Goal: Complete application form

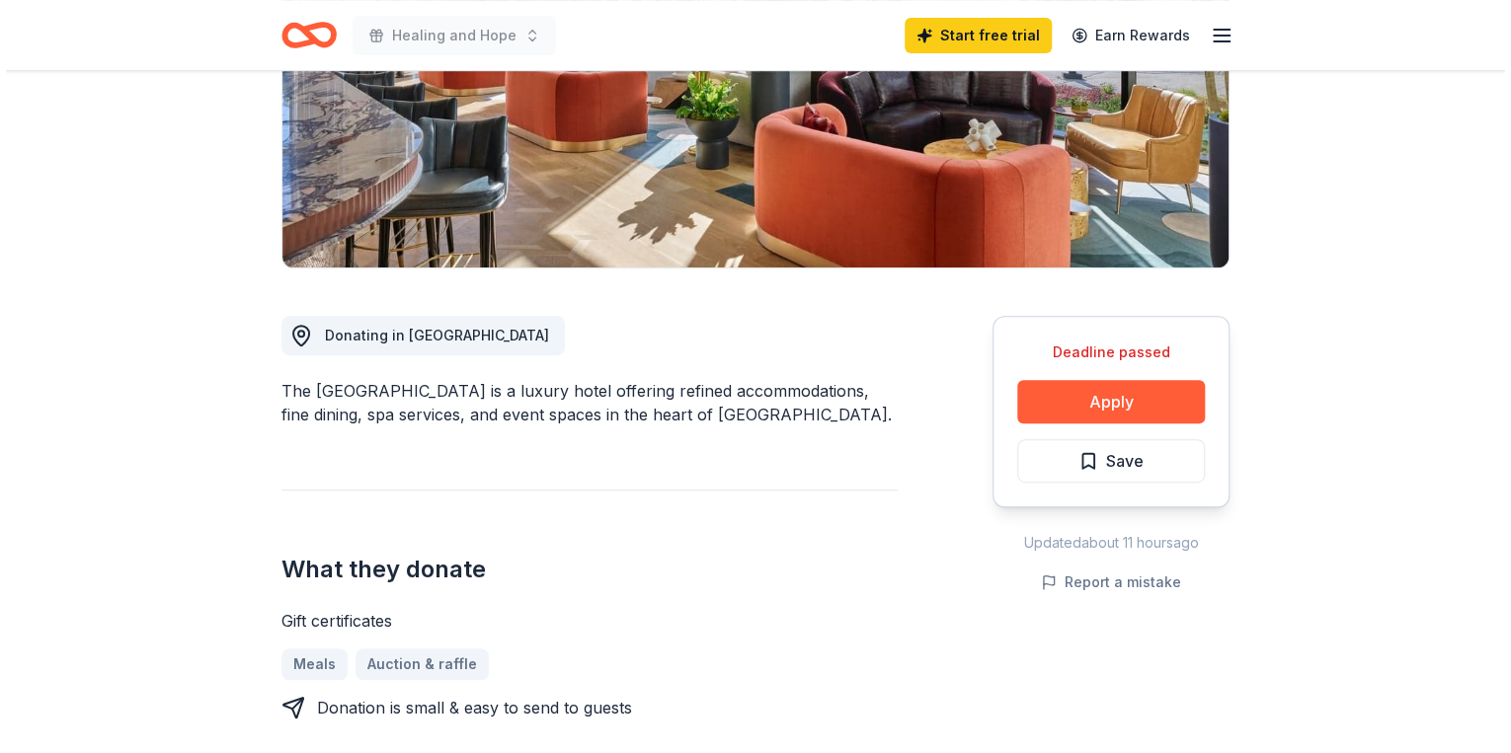
scroll to position [316, 0]
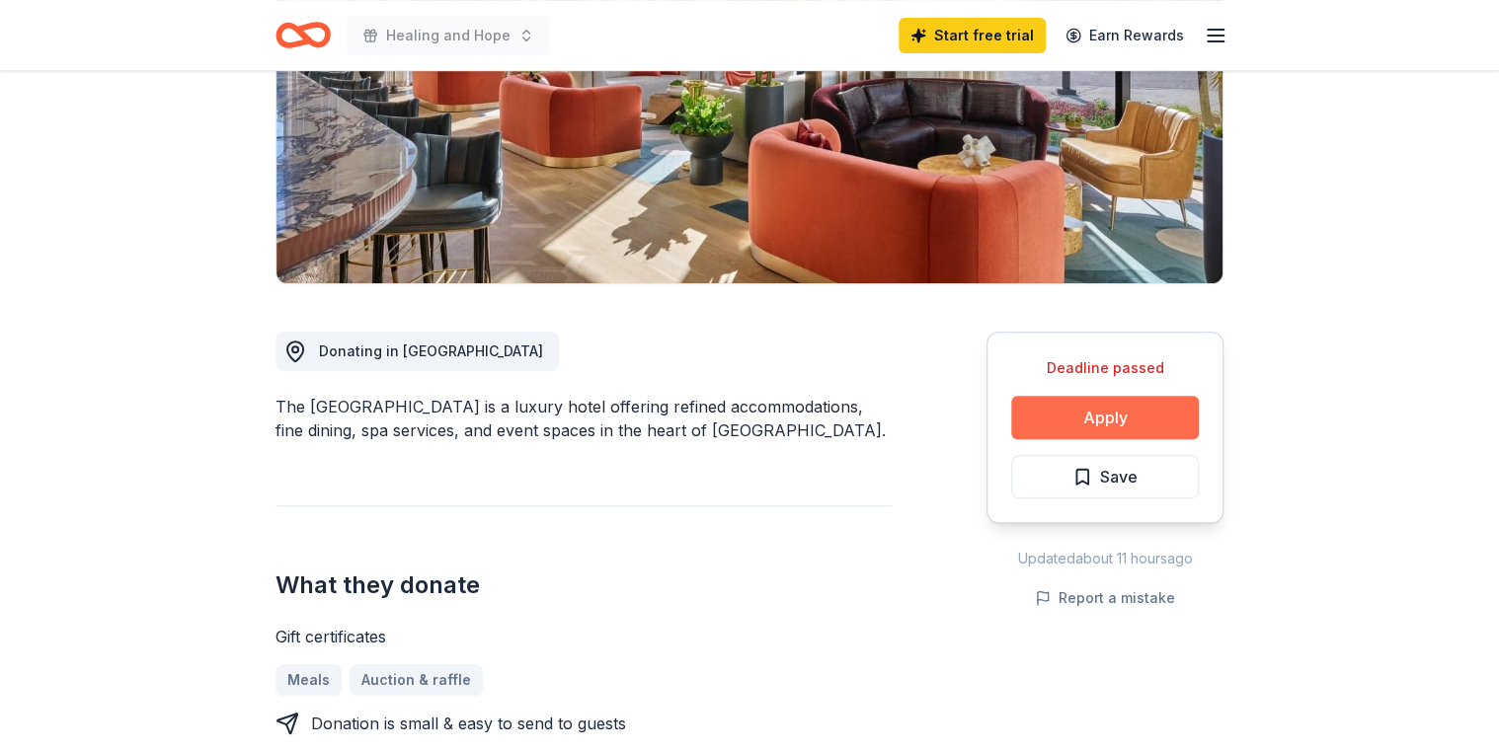
click at [1076, 422] on button "Apply" at bounding box center [1105, 417] width 188 height 43
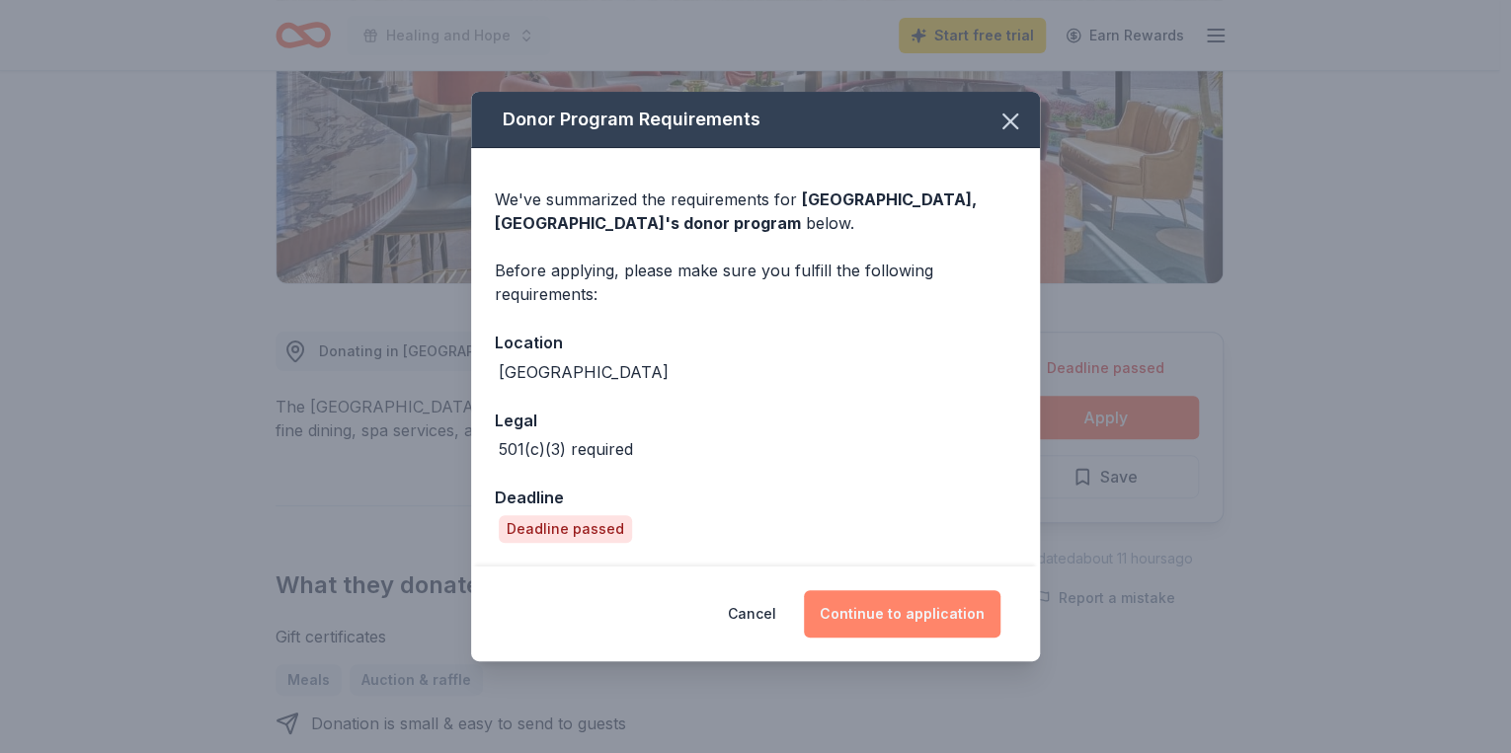
click at [901, 604] on button "Continue to application" at bounding box center [902, 613] width 196 height 47
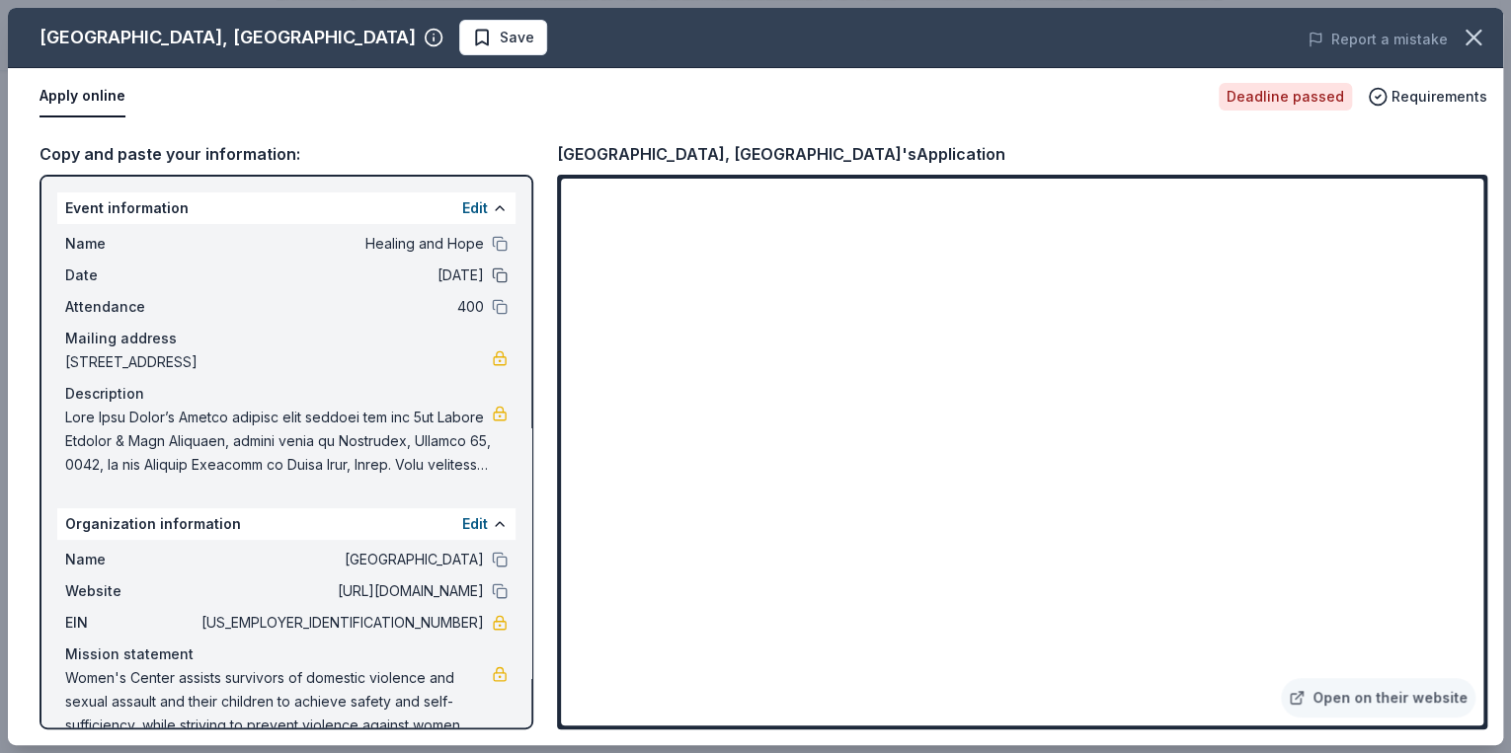
click at [492, 271] on button at bounding box center [500, 276] width 16 height 16
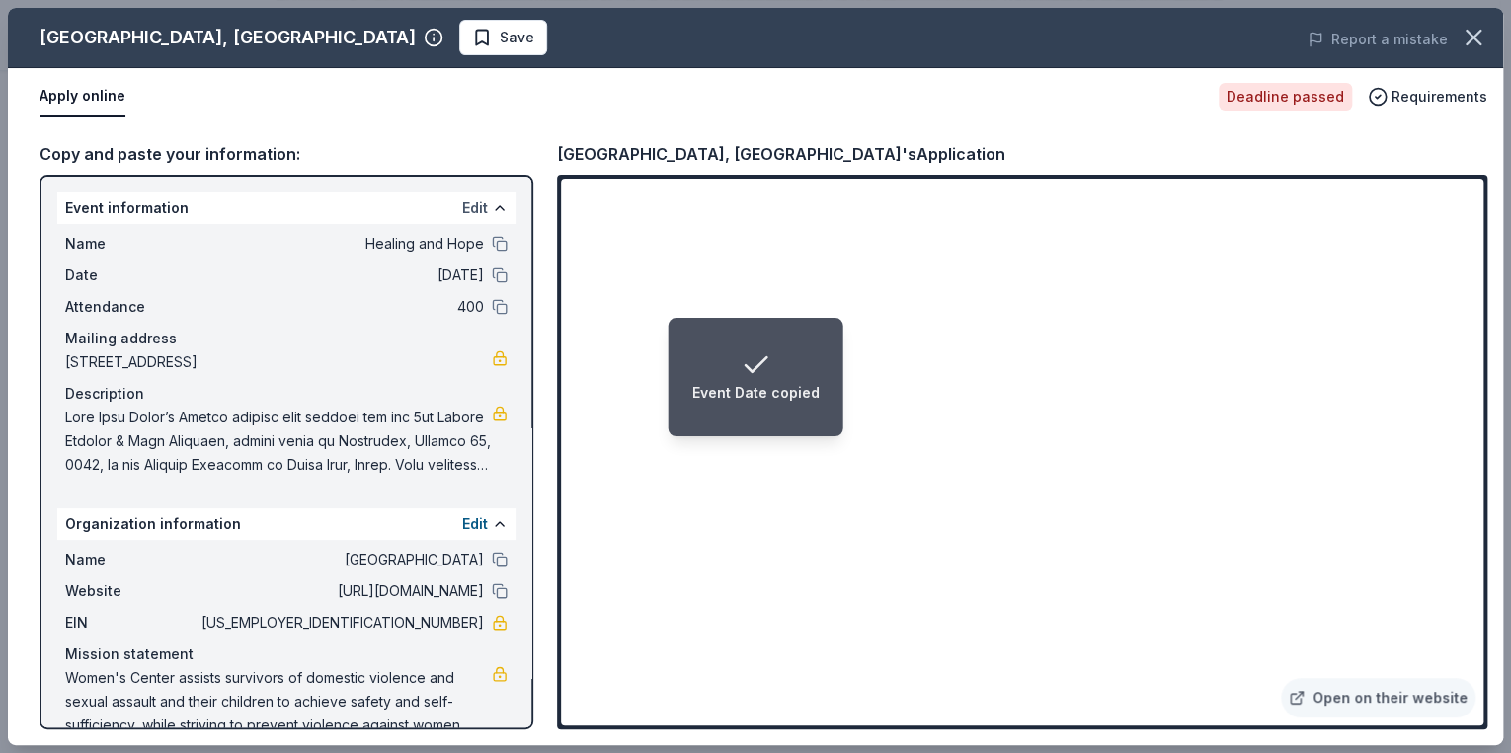
click at [467, 203] on button "Edit" at bounding box center [475, 208] width 26 height 24
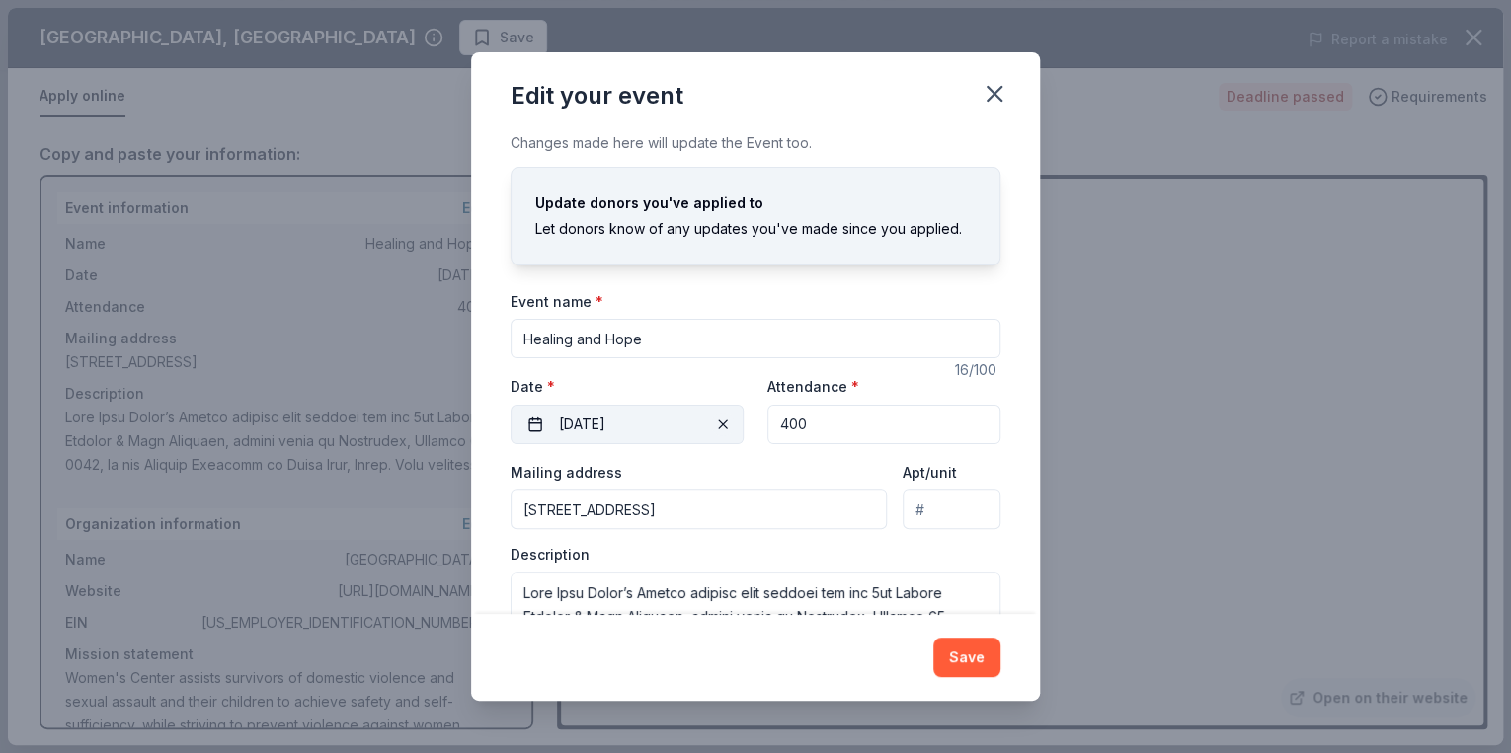
click at [711, 419] on span "button" at bounding box center [723, 425] width 24 height 24
click at [533, 422] on button "Pick a date" at bounding box center [626, 424] width 233 height 39
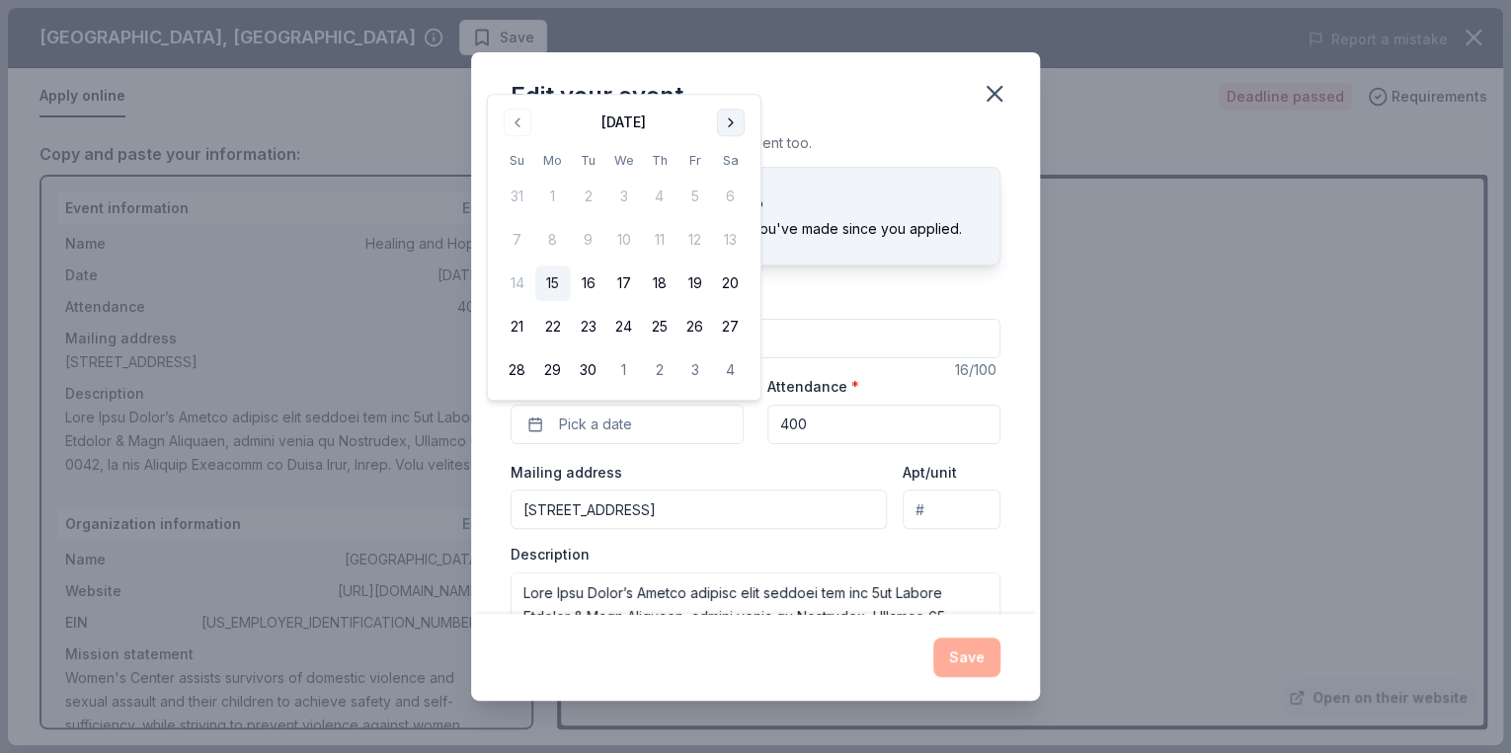
click at [731, 122] on button "Go to next month" at bounding box center [731, 123] width 28 height 28
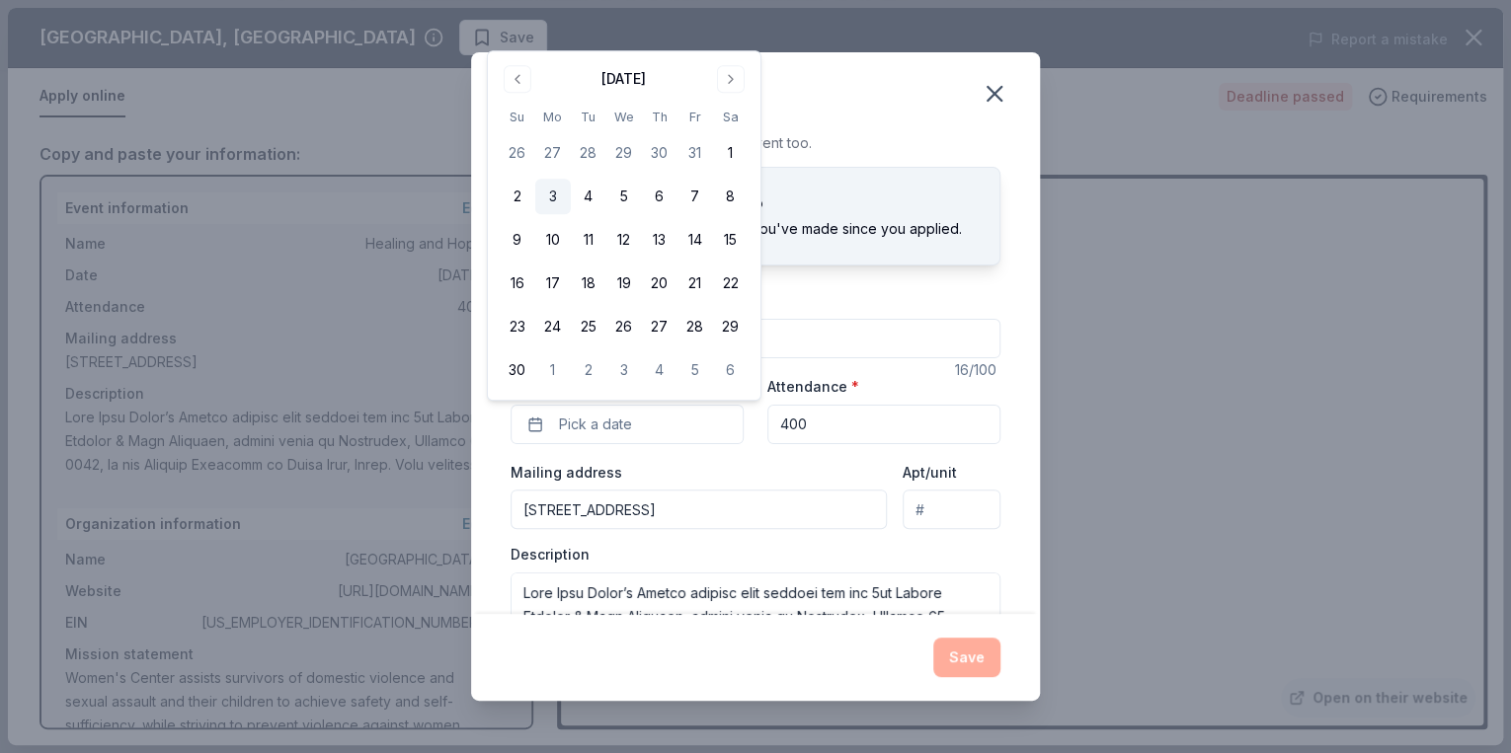
click at [552, 193] on button "3" at bounding box center [553, 197] width 36 height 36
click at [818, 425] on input "400" at bounding box center [883, 424] width 233 height 39
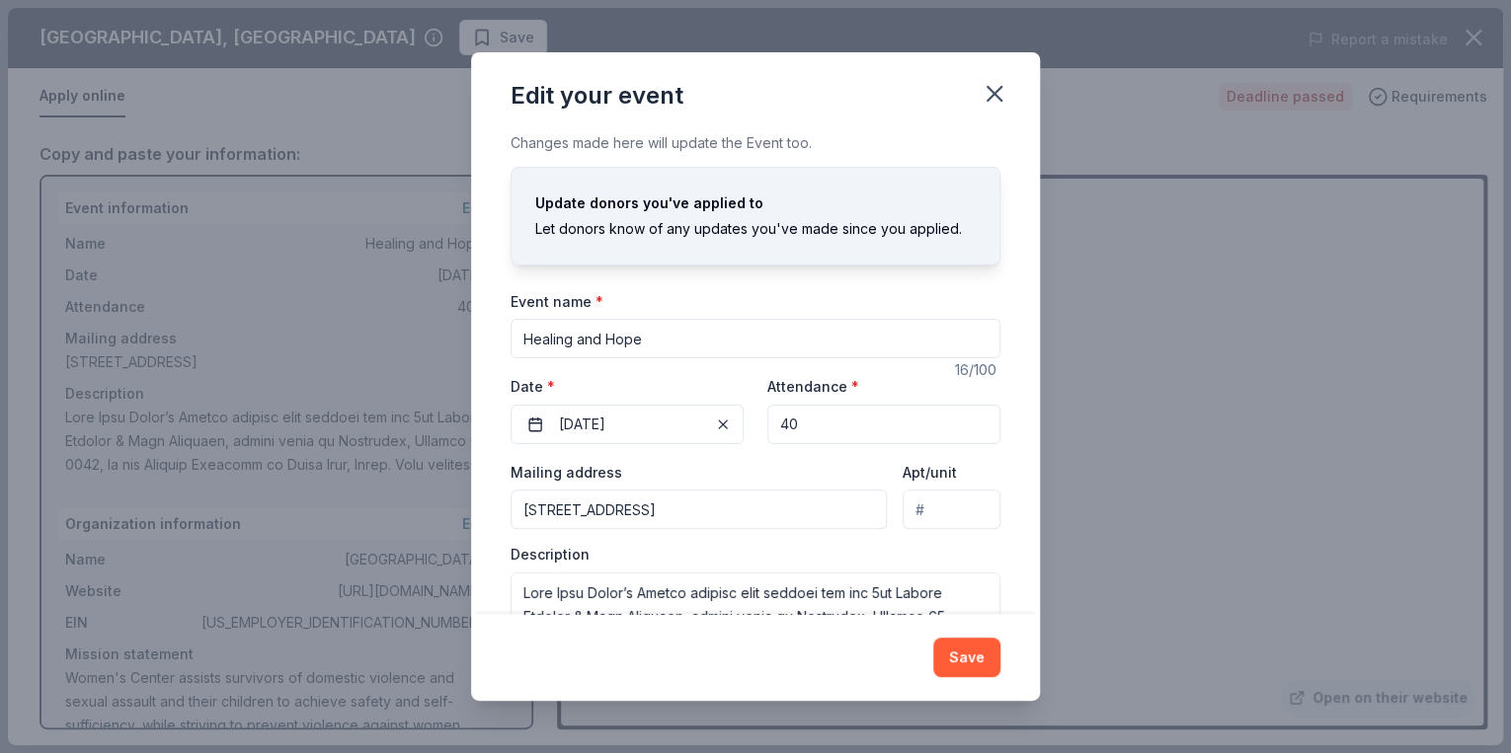
type input "4"
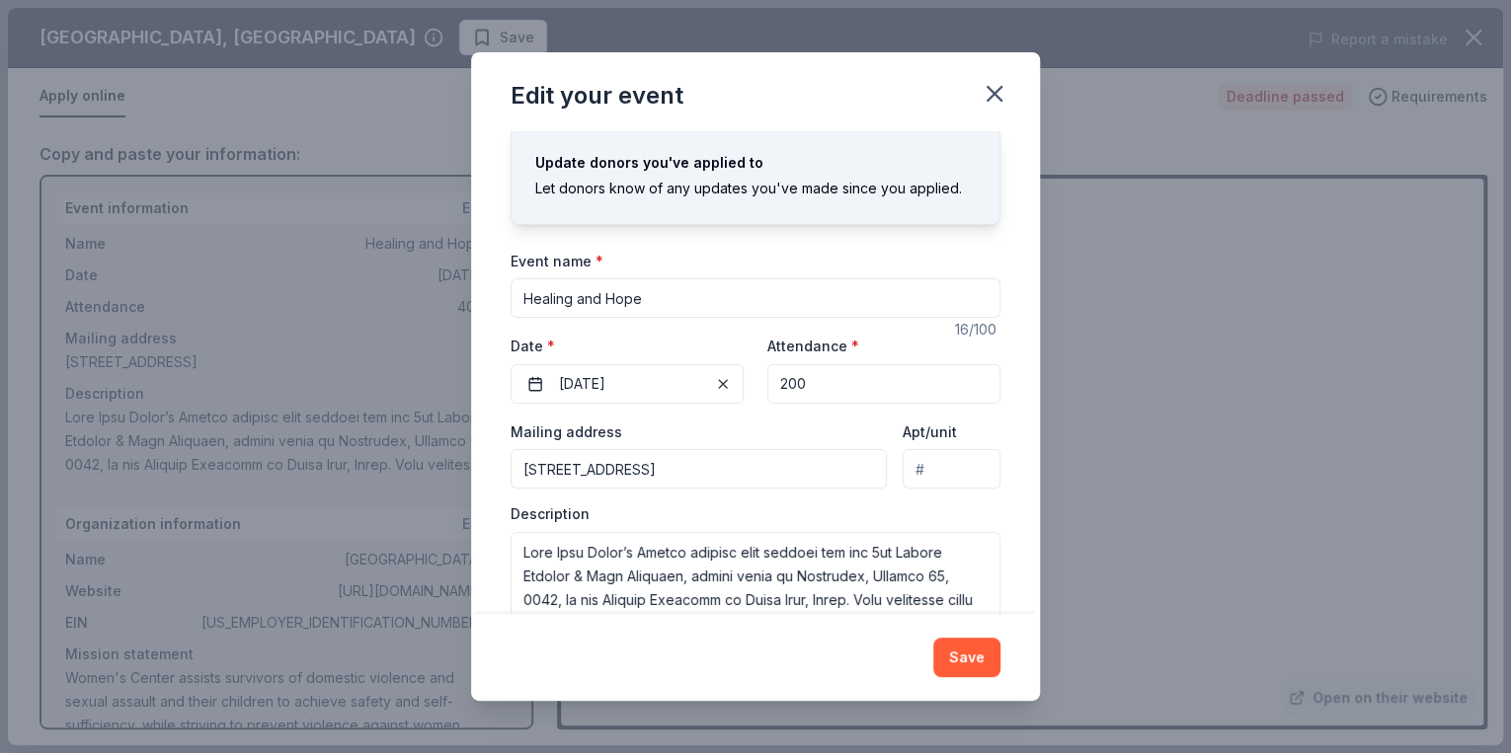
scroll to position [78, 0]
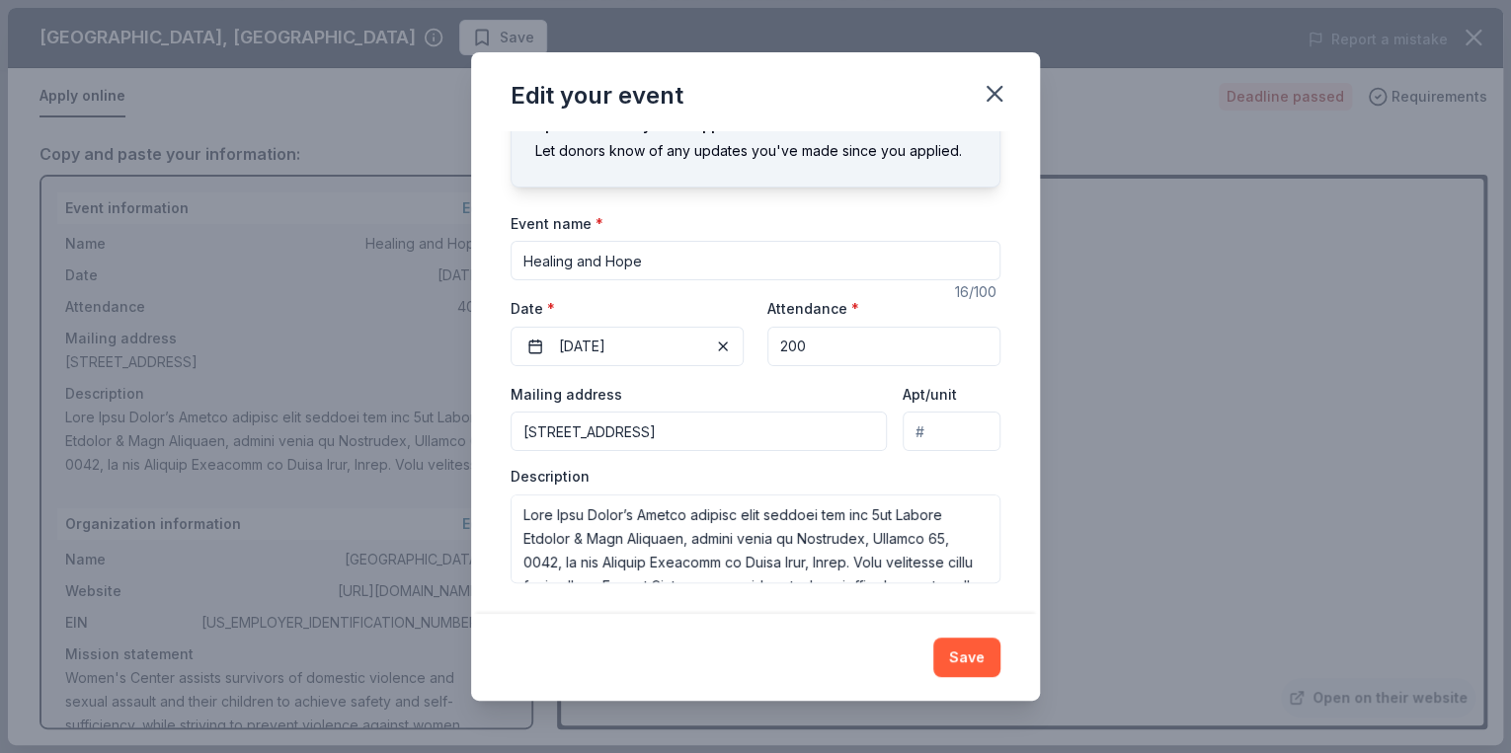
type input "200"
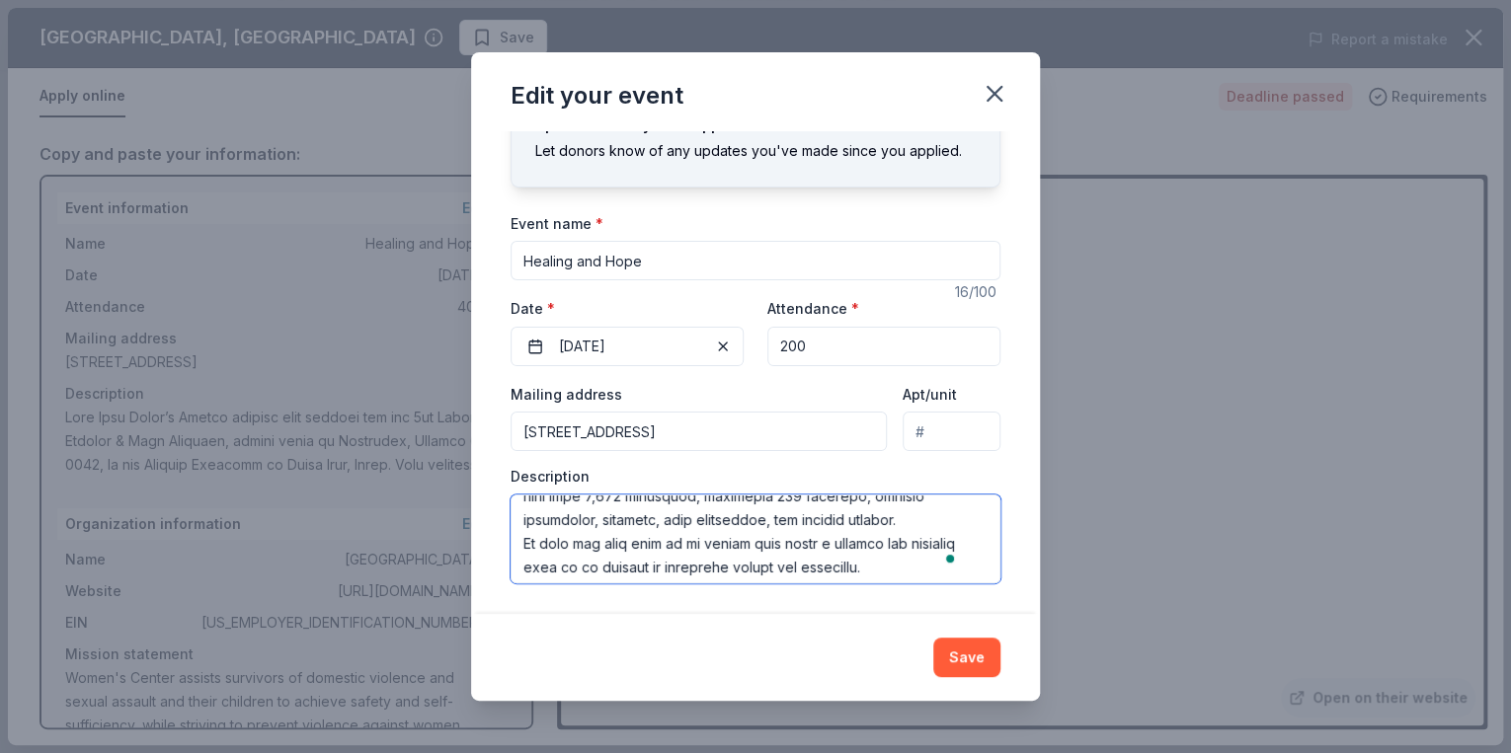
scroll to position [0, 0]
drag, startPoint x: 517, startPoint y: 515, endPoint x: 869, endPoint y: 581, distance: 357.5
click at [869, 581] on textarea "To enrich screen reader interactions, please activate Accessibility in Grammarl…" at bounding box center [755, 539] width 490 height 89
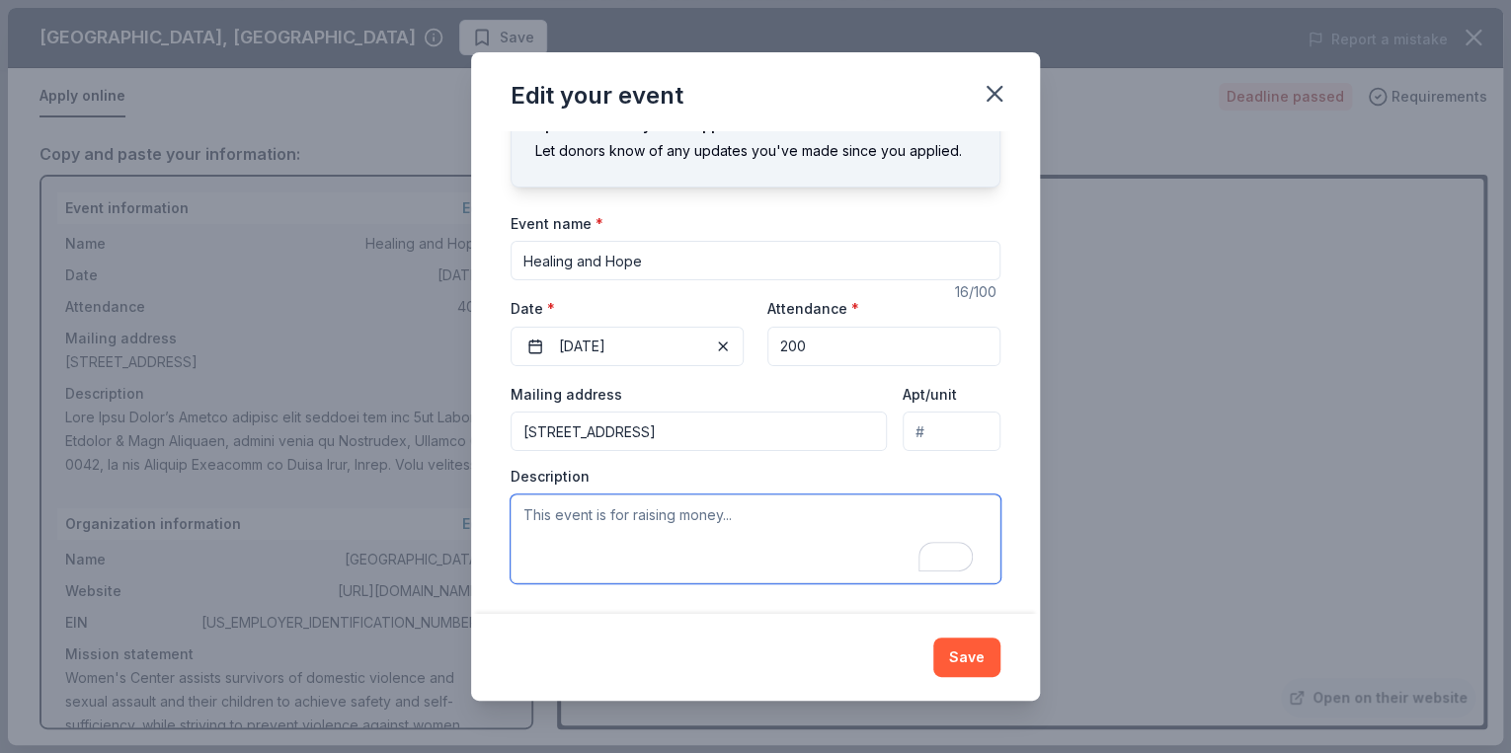
click at [522, 511] on textarea "To enrich screen reader interactions, please activate Accessibility in Grammarl…" at bounding box center [755, 539] width 490 height 89
paste textarea "Fort Bend Women’s Center (FBWC) respectfully invites your organization to suppo…"
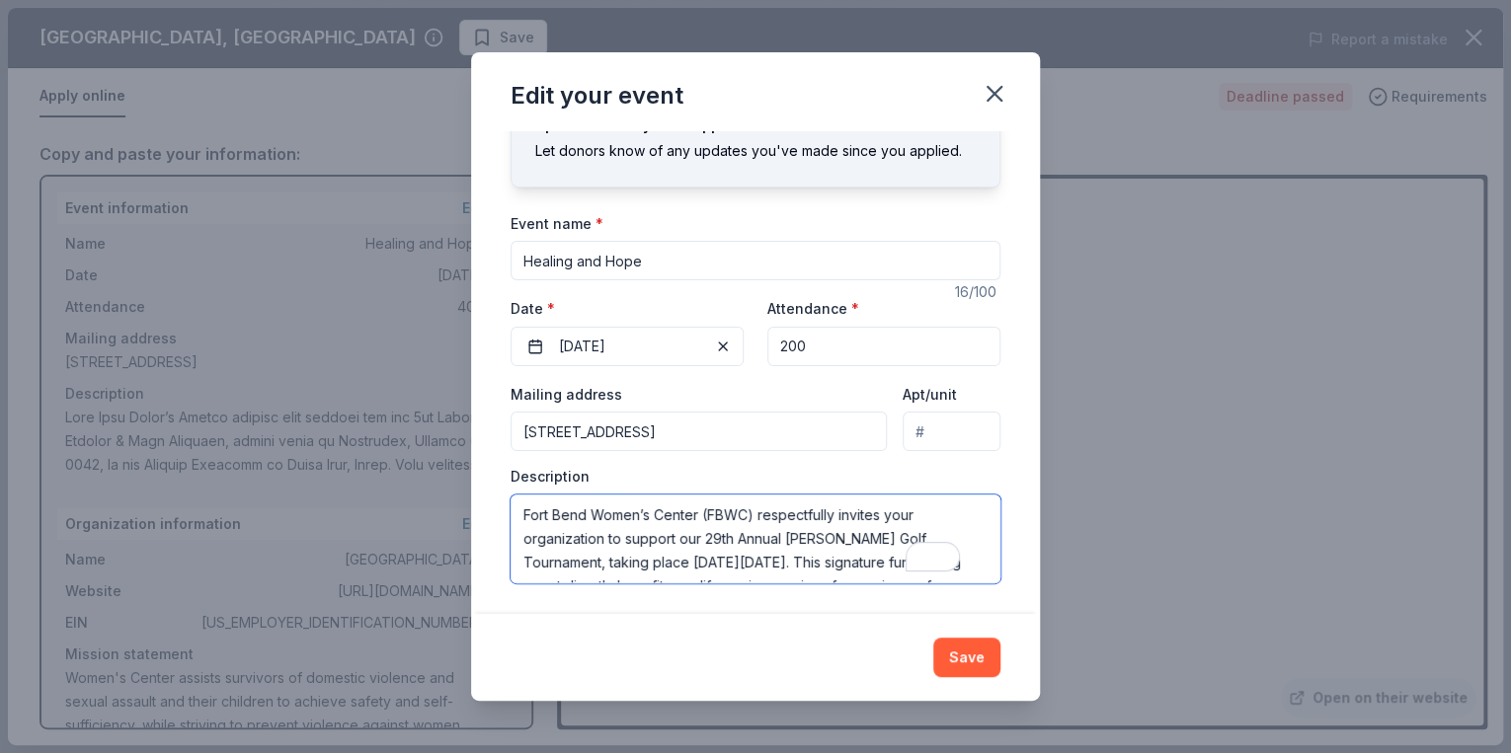
scroll to position [178, 0]
click at [681, 570] on textarea "Fort Bend Women’s Center (FBWC) respectfully invites your organization to suppo…" at bounding box center [755, 539] width 490 height 89
paste textarea "help save lives and create a future filled with hope and independence for survi…"
type textarea "Fort Bend Women’s Center (FBWC) respectfully invites your organization to suppo…"
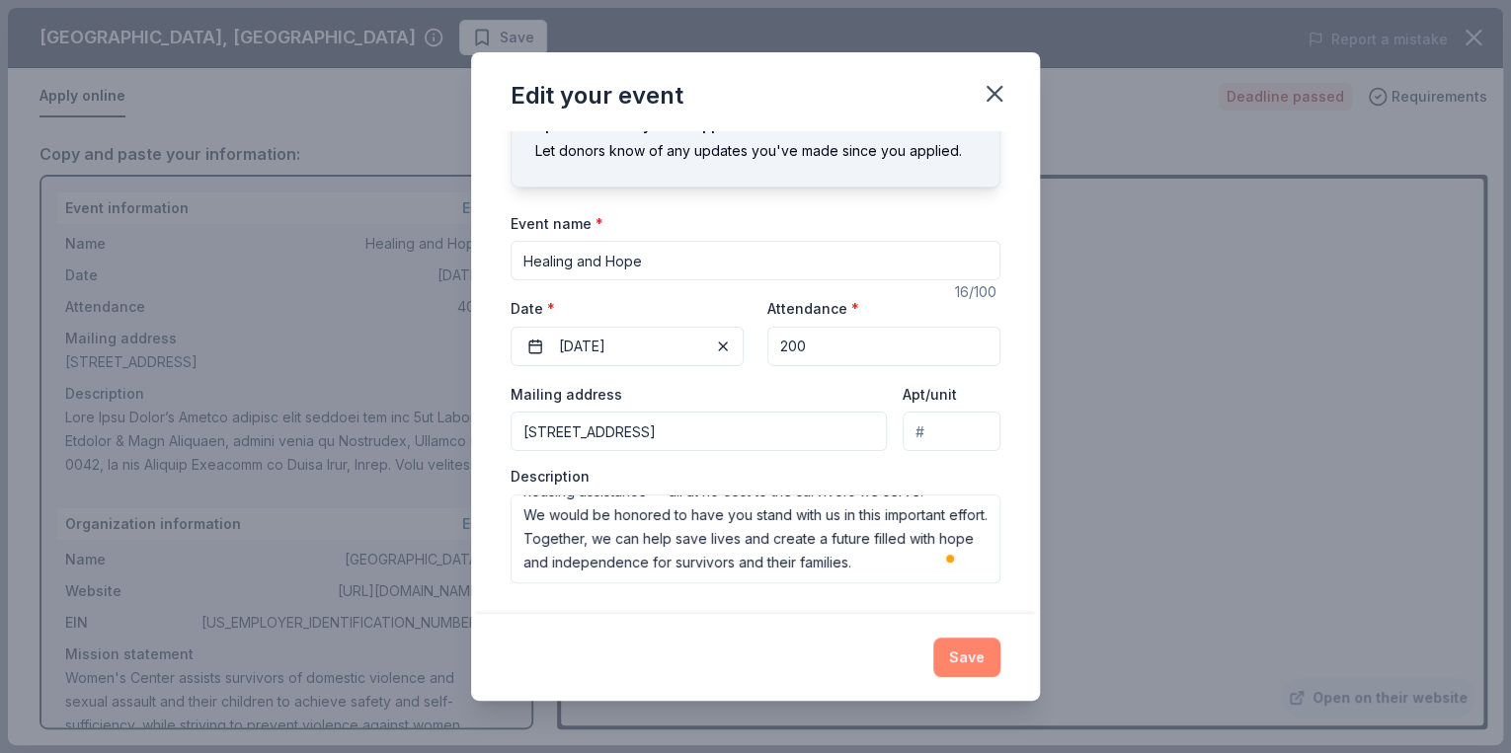
click at [972, 666] on button "Save" at bounding box center [966, 657] width 67 height 39
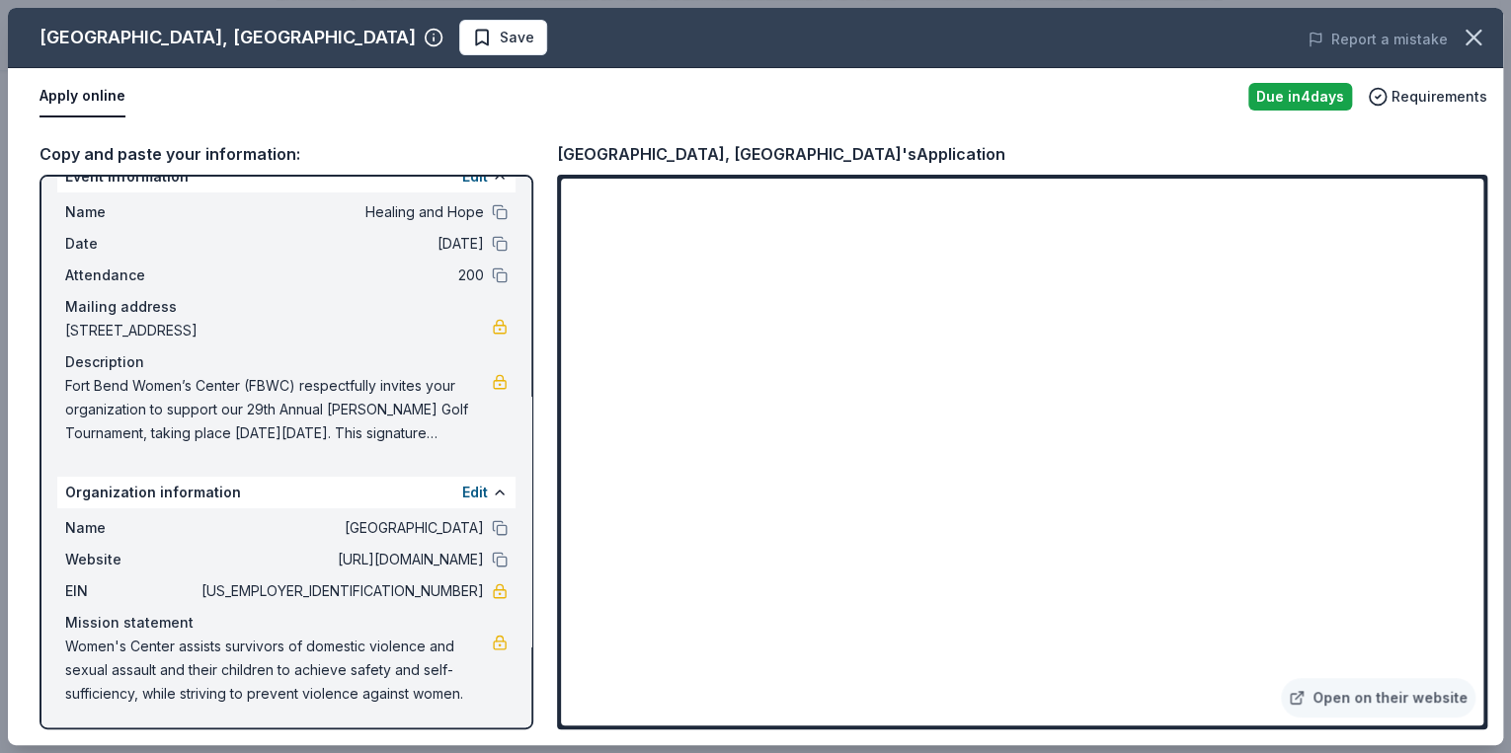
scroll to position [0, 0]
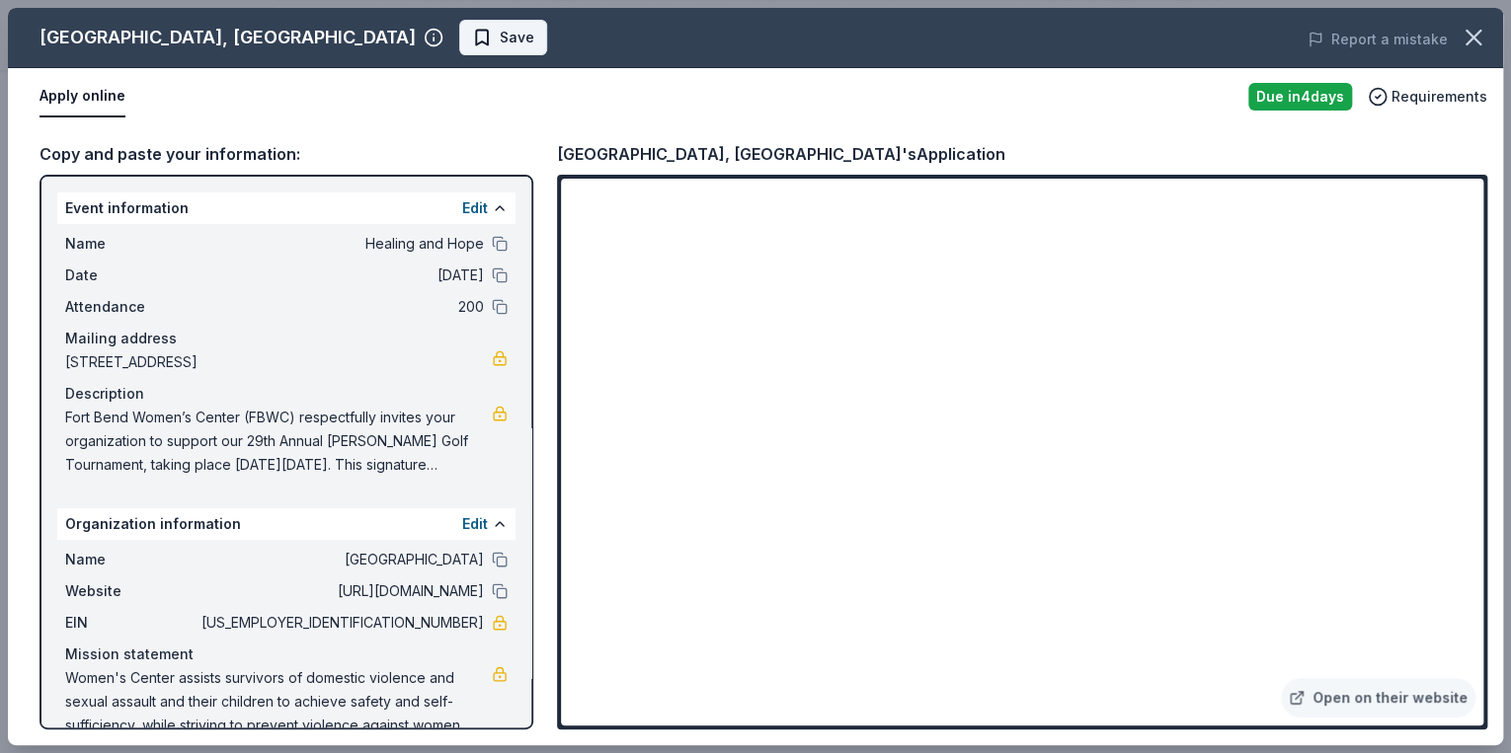
click at [500, 28] on span "Save" at bounding box center [517, 38] width 35 height 24
click at [86, 91] on button "Apply online" at bounding box center [82, 96] width 86 height 41
click at [1297, 97] on div "Due [DATE]" at bounding box center [1300, 97] width 104 height 28
